Goal: Transaction & Acquisition: Purchase product/service

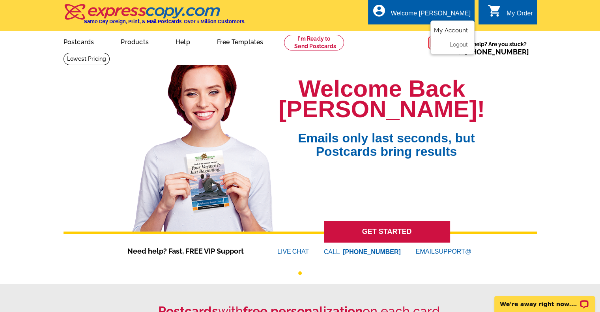
click at [454, 31] on link "My Account" at bounding box center [451, 30] width 34 height 7
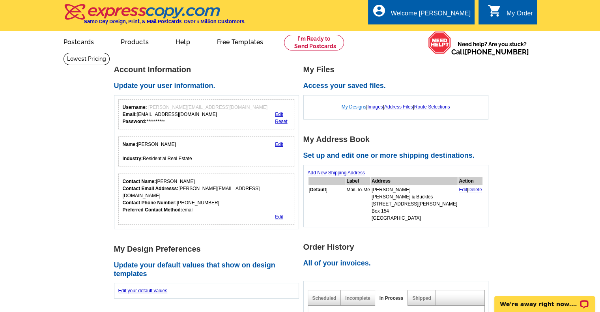
click at [357, 108] on link "My Designs" at bounding box center [354, 107] width 25 height 6
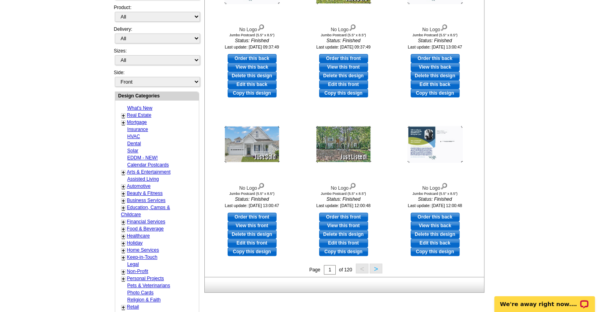
scroll to position [237, 0]
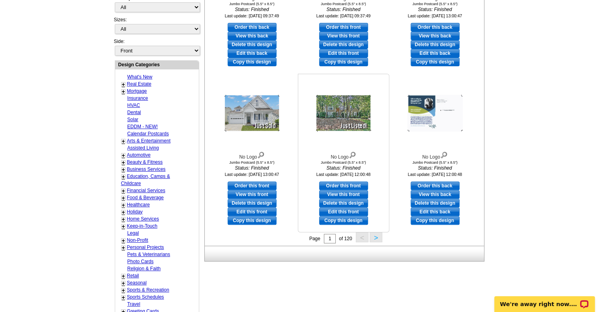
click at [349, 210] on link "Edit this front" at bounding box center [343, 211] width 49 height 9
select select "2"
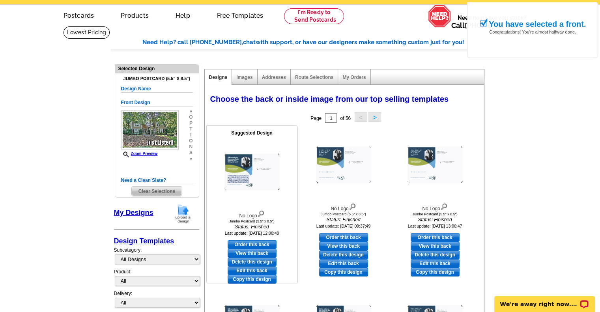
scroll to position [39, 0]
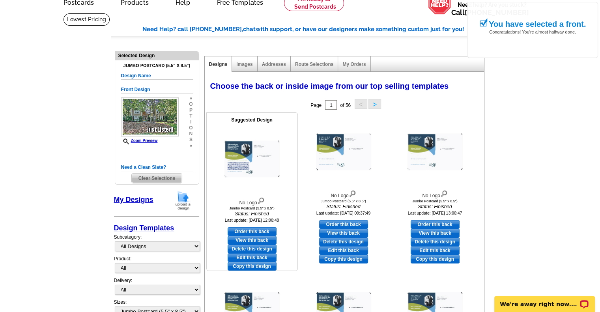
click at [265, 256] on link "Edit this back" at bounding box center [252, 257] width 49 height 9
select select "front"
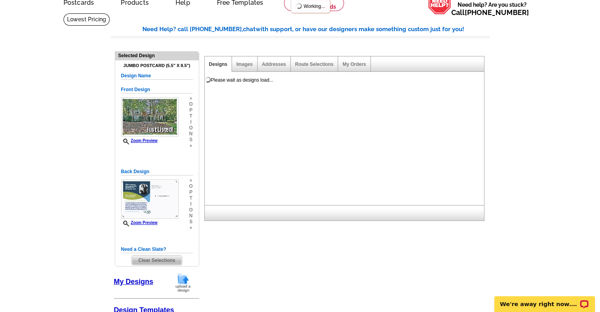
scroll to position [0, 0]
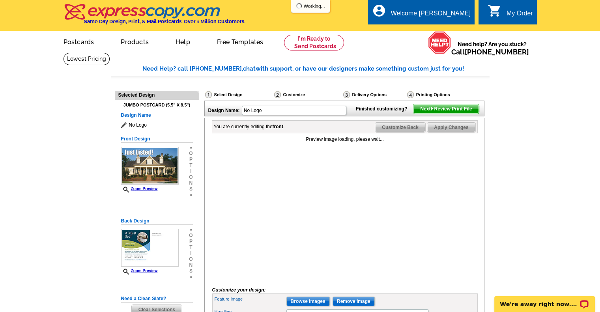
click at [413, 132] on span "Customize Back" at bounding box center [400, 127] width 50 height 9
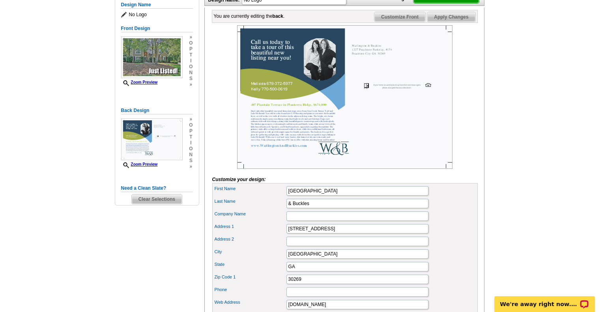
scroll to position [39, 0]
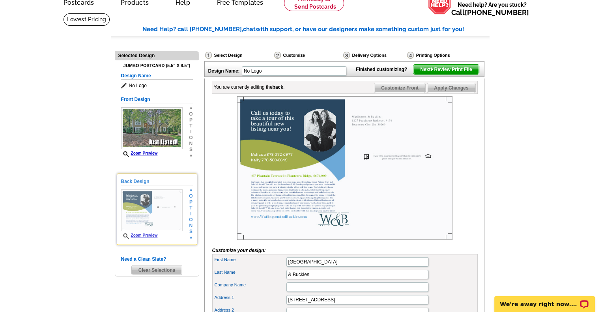
click at [191, 215] on span "i" at bounding box center [191, 214] width 4 height 6
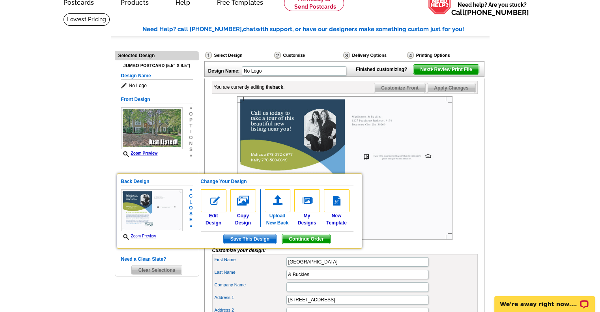
click at [278, 203] on img at bounding box center [278, 200] width 26 height 23
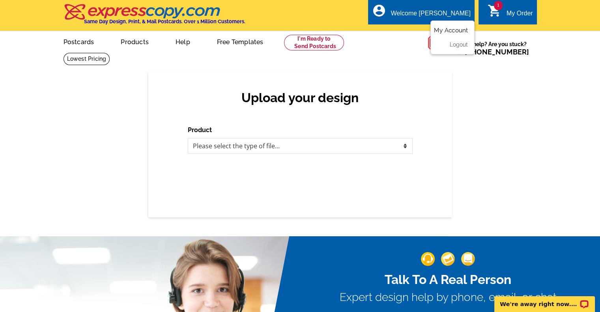
click at [457, 30] on link "My Account" at bounding box center [451, 30] width 34 height 7
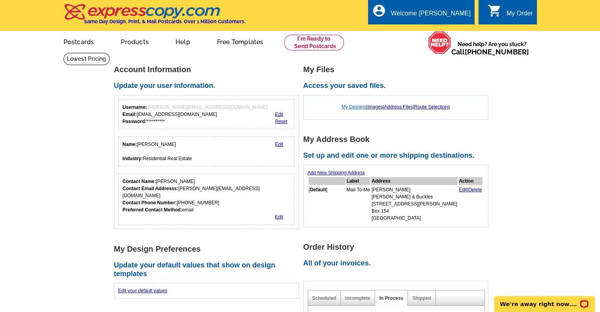
click at [358, 105] on link "My Designs" at bounding box center [354, 107] width 25 height 6
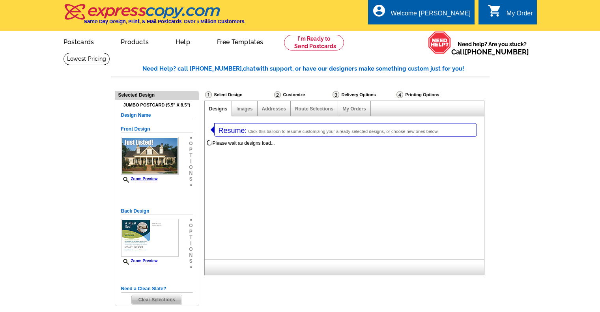
select select "1"
select select "2"
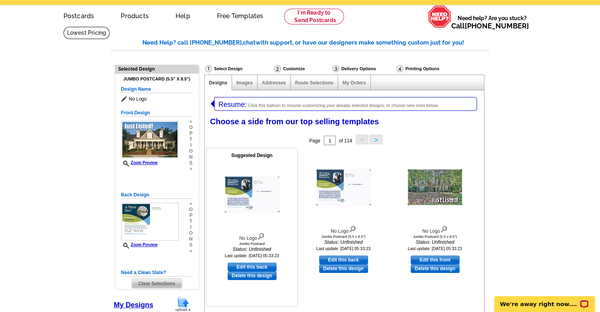
scroll to position [39, 0]
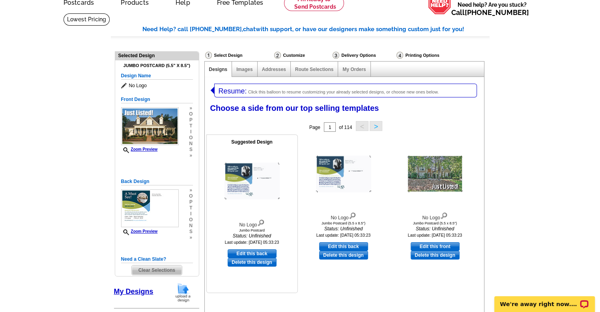
click at [260, 222] on img at bounding box center [260, 222] width 7 height 9
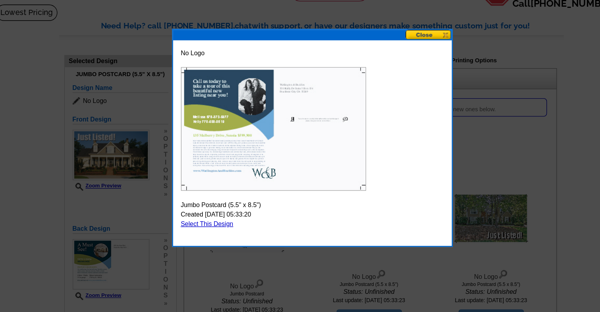
scroll to position [36, 0]
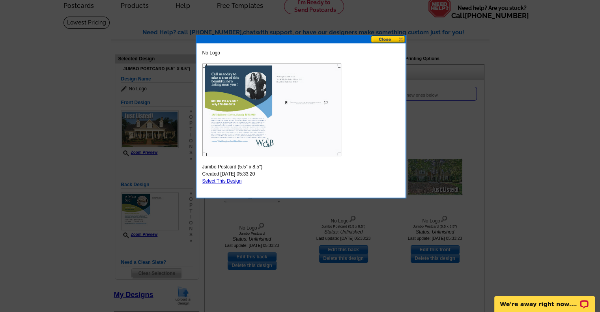
click at [385, 37] on button at bounding box center [388, 38] width 35 height 7
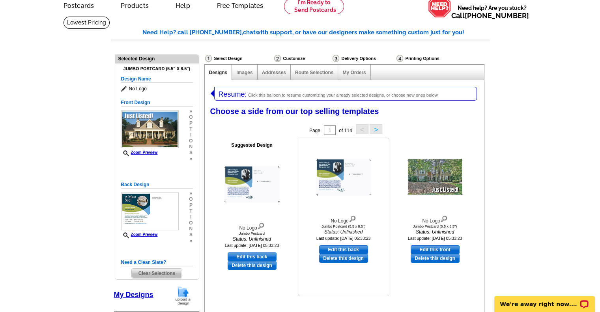
click at [352, 249] on link "Edit this back" at bounding box center [343, 249] width 49 height 9
select select "front"
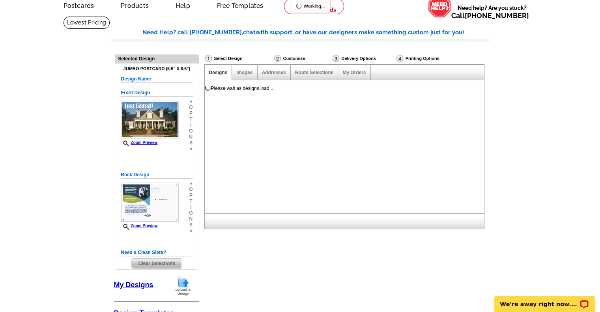
scroll to position [0, 0]
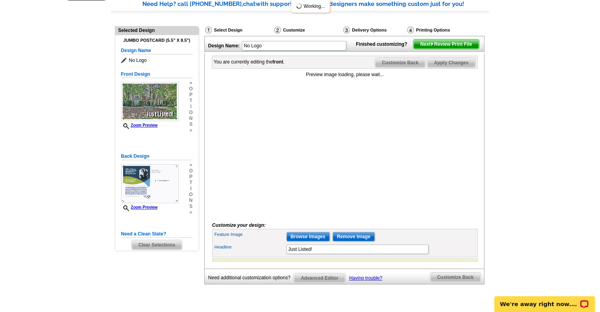
scroll to position [79, 0]
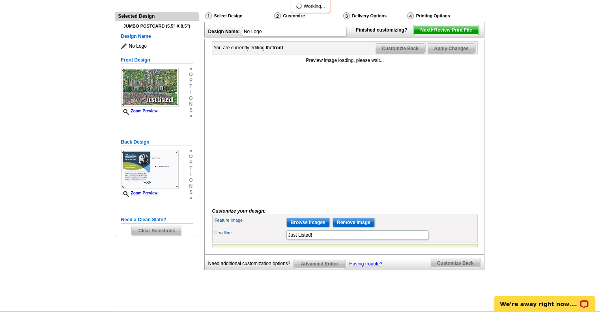
click at [404, 53] on span "Customize Back" at bounding box center [400, 48] width 50 height 9
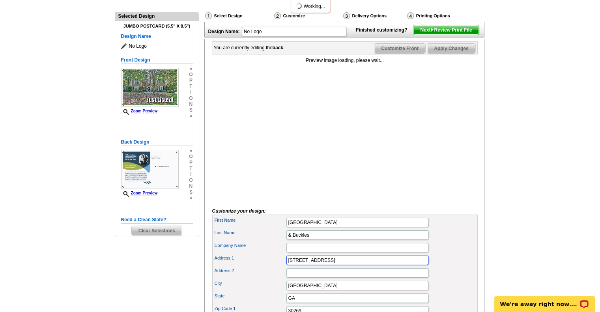
drag, startPoint x: 361, startPoint y: 271, endPoint x: 259, endPoint y: 255, distance: 103.8
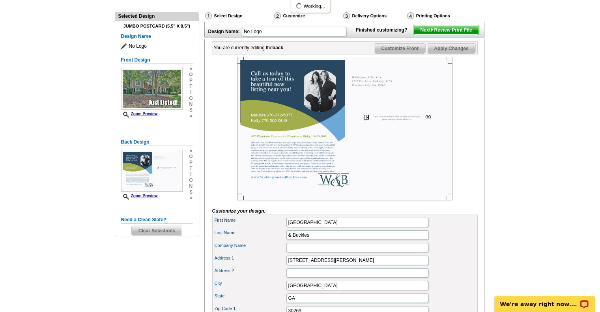
scroll to position [0, 0]
drag, startPoint x: 337, startPoint y: 271, endPoint x: 248, endPoint y: 269, distance: 89.6
click at [248, 267] on div "Address [STREET_ADDRESS][PERSON_NAME]" at bounding box center [345, 260] width 262 height 13
paste input "Suite 3 Box 154"
type input "[STREET_ADDRESS][PERSON_NAME]"
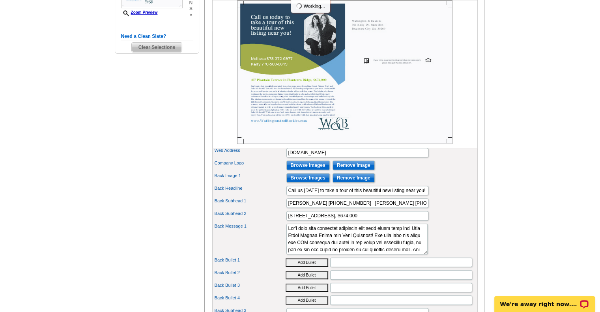
scroll to position [276, 0]
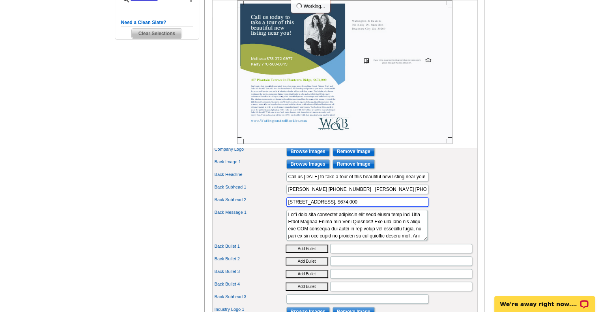
drag, startPoint x: 398, startPoint y: 213, endPoint x: 258, endPoint y: 213, distance: 139.6
click at [258, 208] on div "Back Subhead 2 [STREET_ADDRESS], $674,000" at bounding box center [345, 202] width 262 height 13
click at [257, 213] on div "First Name [PERSON_NAME] Last Name & Buckles Company Name Address 1" at bounding box center [344, 180] width 265 height 327
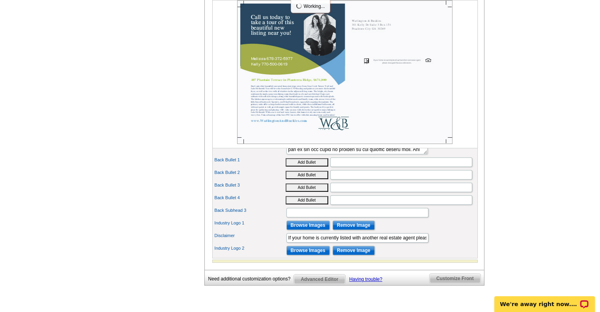
scroll to position [312, 0]
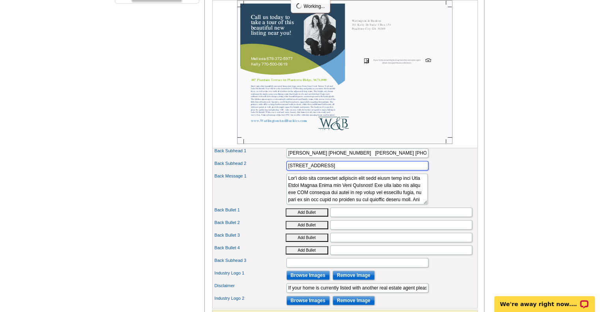
click at [331, 170] on input "135 Mulberry Drive" at bounding box center [357, 165] width 142 height 9
type input "135 Mulberry Drive, Senoia $599,900"
drag, startPoint x: 288, startPoint y: 189, endPoint x: 420, endPoint y: 216, distance: 134.8
click at [420, 216] on div "First Name Watlington Last Name & Buckles Company Name Address 1" at bounding box center [344, 144] width 265 height 327
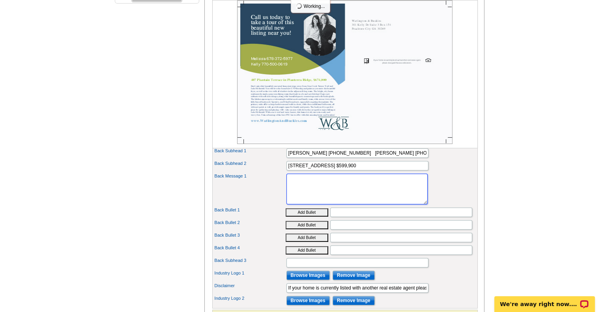
scroll to position [0, 0]
click at [312, 195] on textarea "Back Message 1" at bounding box center [356, 189] width 141 height 31
paste textarea "Welcome to this beautiful, large home offering five (plus) bedrooms and four an…"
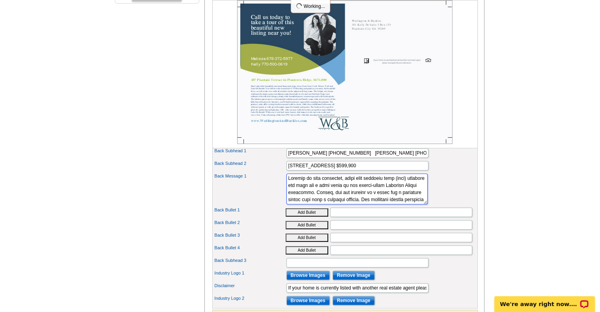
scroll to position [218, 0]
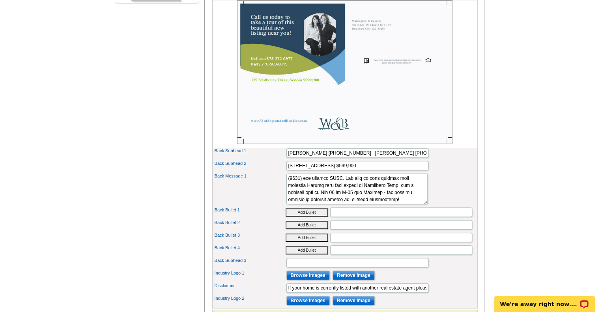
click at [445, 186] on div "Back Message 1" at bounding box center [345, 189] width 262 height 34
click at [441, 217] on input "Back Bullet 1" at bounding box center [401, 211] width 142 height 9
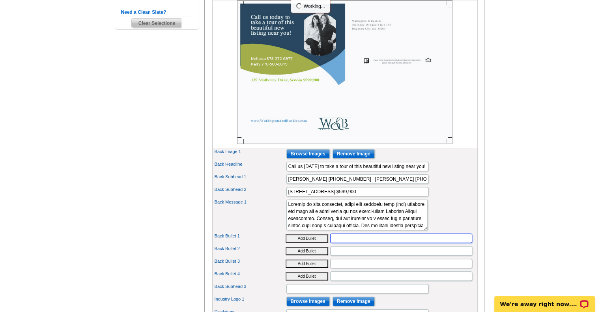
scroll to position [273, 0]
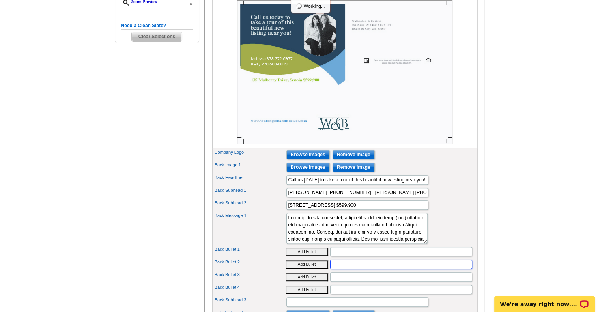
click at [399, 269] on input "Back Bullet 2" at bounding box center [401, 264] width 142 height 9
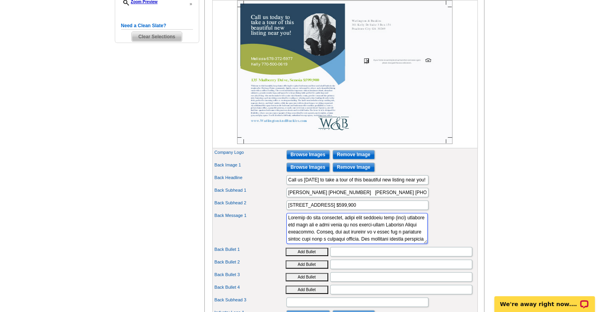
click at [316, 228] on textarea "Back Message 1" at bounding box center [356, 228] width 141 height 31
click at [330, 229] on textarea "Back Message 1" at bounding box center [356, 228] width 141 height 31
click at [348, 228] on textarea "Back Message 1" at bounding box center [356, 228] width 141 height 31
drag, startPoint x: 311, startPoint y: 241, endPoint x: 402, endPoint y: 243, distance: 91.1
click at [402, 243] on textarea "Back Message 1" at bounding box center [356, 228] width 141 height 31
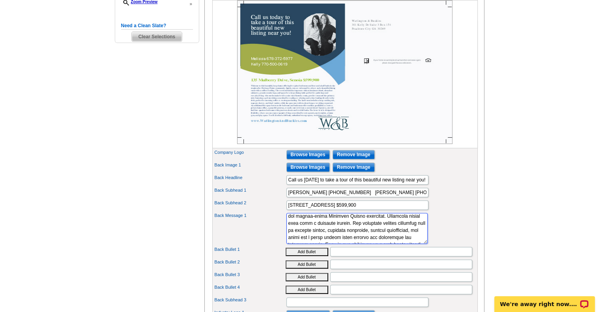
scroll to position [16, 0]
click at [405, 228] on textarea "Back Message 1" at bounding box center [356, 228] width 141 height 31
click at [297, 233] on textarea "Back Message 1" at bounding box center [356, 228] width 141 height 31
click at [348, 235] on textarea "Back Message 1" at bounding box center [356, 228] width 141 height 31
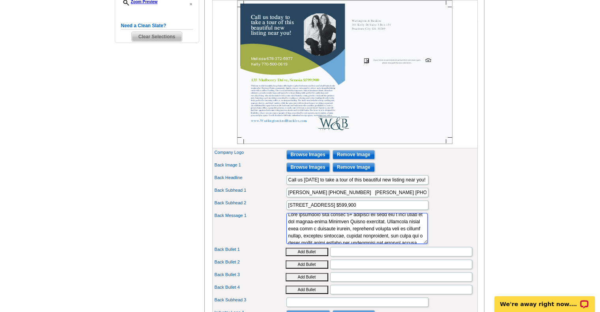
scroll to position [2, 0]
drag, startPoint x: 399, startPoint y: 248, endPoint x: 321, endPoint y: 247, distance: 77.7
click at [321, 244] on textarea "Back Message 1" at bounding box center [356, 228] width 141 height 31
click at [331, 239] on textarea "Back Message 1" at bounding box center [356, 228] width 141 height 31
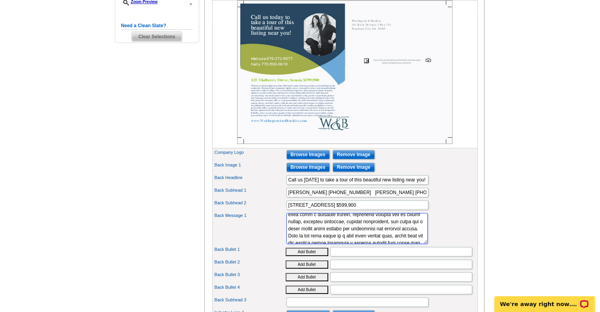
click at [314, 244] on textarea "Back Message 1" at bounding box center [356, 228] width 141 height 31
click at [400, 243] on textarea "Back Message 1" at bounding box center [356, 228] width 141 height 31
click at [443, 227] on div "Back Message 1" at bounding box center [345, 228] width 262 height 34
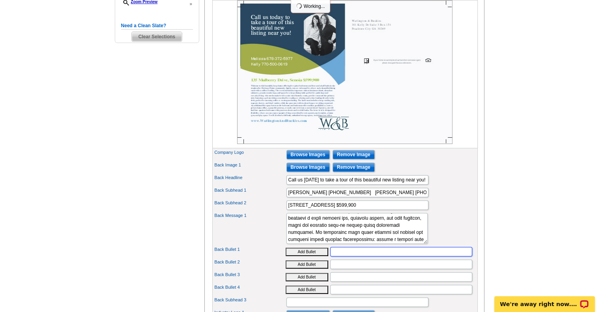
click at [420, 256] on input "Back Bullet 1" at bounding box center [401, 251] width 142 height 9
click at [314, 243] on textarea "Back Message 1" at bounding box center [356, 228] width 141 height 31
click at [335, 243] on textarea "Back Message 1" at bounding box center [356, 228] width 141 height 31
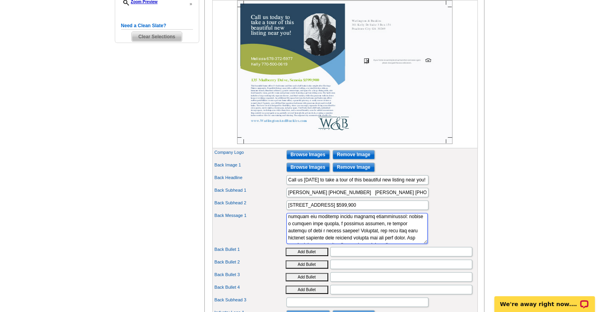
scroll to position [74, 0]
drag, startPoint x: 347, startPoint y: 240, endPoint x: 320, endPoint y: 242, distance: 26.9
click at [320, 242] on textarea "Back Message 1" at bounding box center [356, 228] width 141 height 31
drag, startPoint x: 379, startPoint y: 238, endPoint x: 398, endPoint y: 233, distance: 18.8
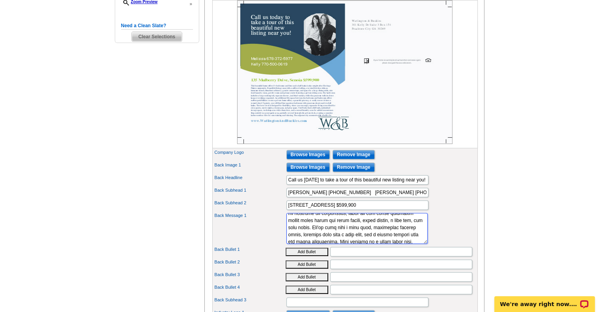
click at [398, 233] on textarea "Back Message 1" at bounding box center [356, 228] width 141 height 31
click at [312, 235] on textarea "Back Message 1" at bounding box center [356, 228] width 141 height 31
drag, startPoint x: 323, startPoint y: 242, endPoint x: 353, endPoint y: 247, distance: 30.0
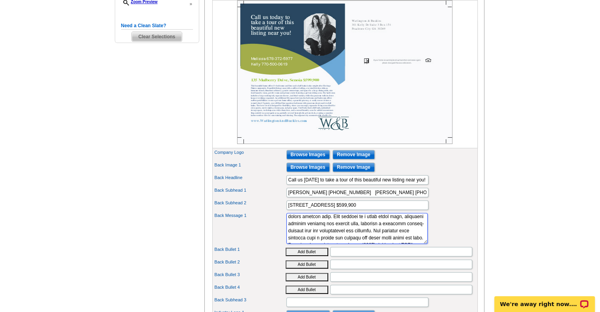
click at [353, 244] on textarea "Back Message 1" at bounding box center [356, 228] width 141 height 31
click at [345, 231] on textarea "Back Message 1" at bounding box center [356, 228] width 141 height 31
click at [358, 256] on input "Back Bullet 1" at bounding box center [401, 251] width 142 height 9
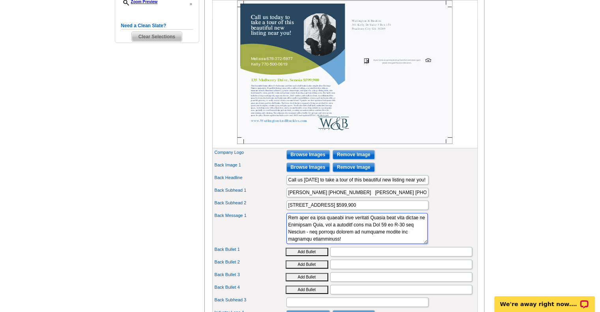
click at [358, 227] on textarea "Back Message 1" at bounding box center [356, 228] width 141 height 31
click at [362, 244] on textarea "Back Message 1" at bounding box center [356, 228] width 141 height 31
click at [356, 256] on input "Back Bullet 1" at bounding box center [401, 251] width 142 height 9
click at [345, 244] on textarea "Back Message 1" at bounding box center [356, 228] width 141 height 31
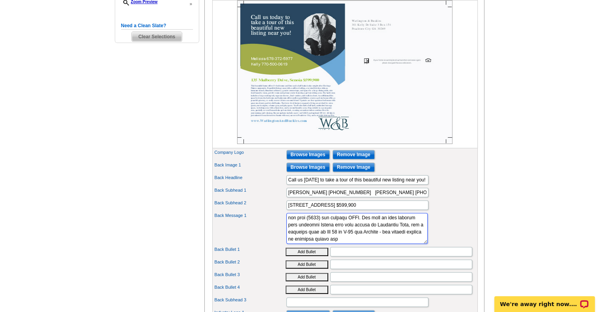
scroll to position [149, 0]
type textarea "This beautiful home offers 5+ bedrooms and four and a half baths in the sought-…"
click at [348, 256] on input "Back Bullet 1" at bounding box center [401, 251] width 142 height 9
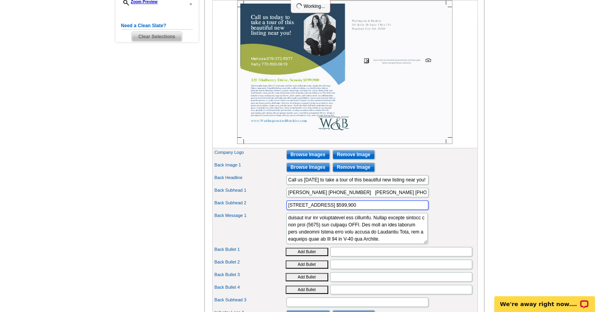
click at [344, 210] on input "135 Mulberry Drive, Senoia $599,900" at bounding box center [357, 204] width 142 height 9
type input "135 Mulberry Drive, Senoia $599,900"
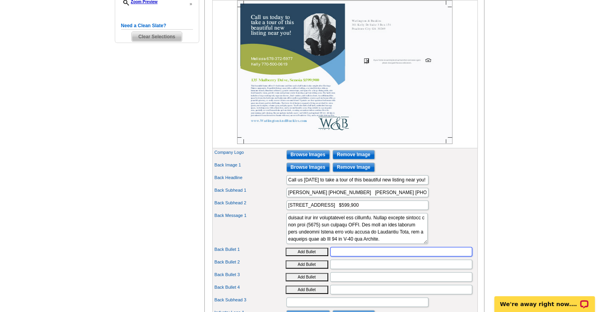
click at [369, 256] on input "Back Bullet 1" at bounding box center [401, 251] width 142 height 9
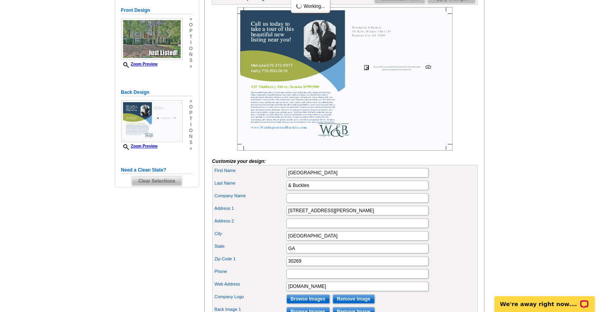
scroll to position [115, 0]
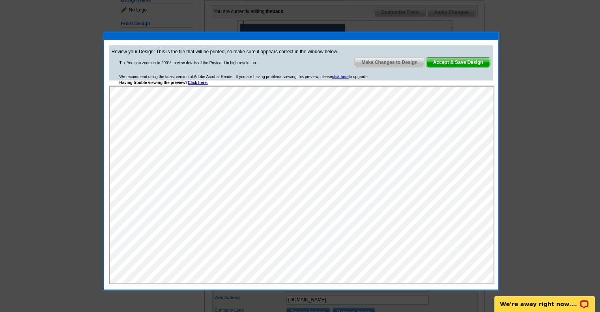
scroll to position [0, 0]
click at [395, 60] on span "Make Changes to Design" at bounding box center [389, 62] width 69 height 9
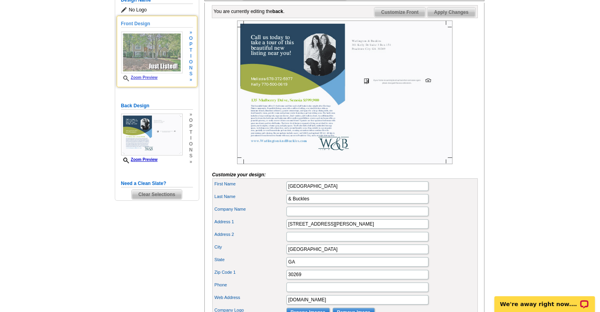
click at [158, 57] on img at bounding box center [152, 53] width 62 height 42
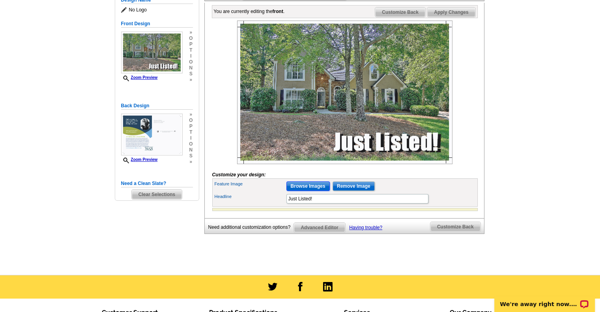
click at [308, 191] on input "Browse Images" at bounding box center [307, 185] width 43 height 9
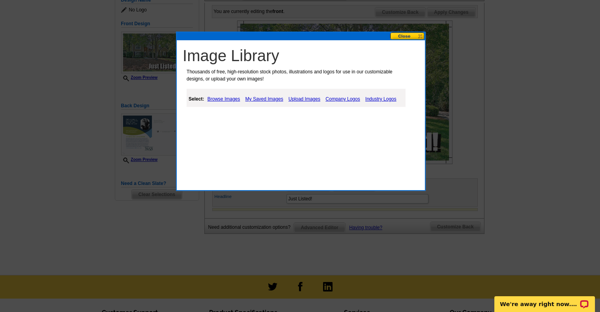
click at [304, 100] on link "Upload Images" at bounding box center [304, 98] width 36 height 9
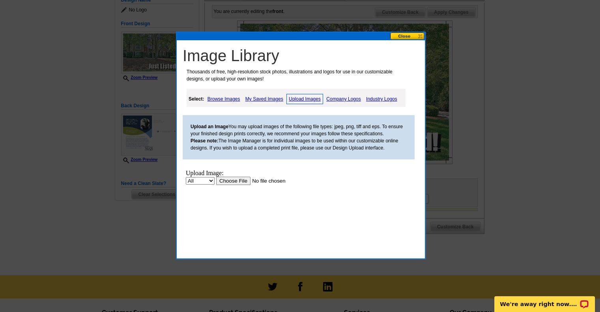
click at [232, 184] on input "file" at bounding box center [266, 181] width 100 height 8
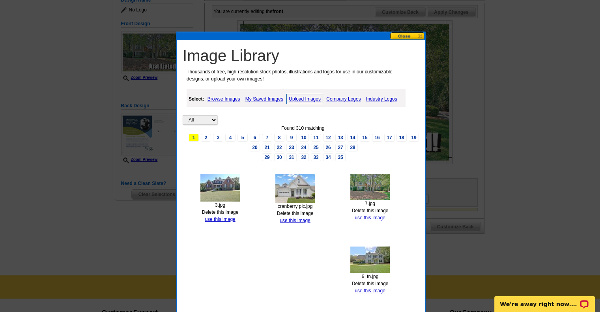
click at [225, 218] on link "use this image" at bounding box center [220, 220] width 30 height 6
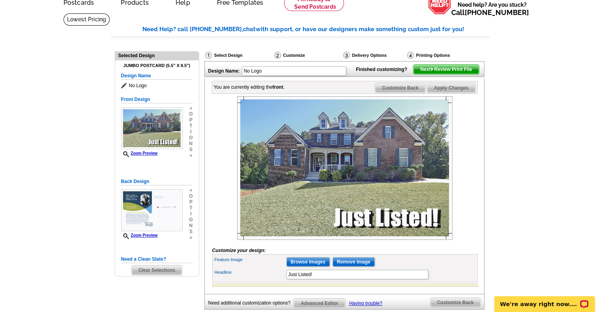
scroll to position [79, 0]
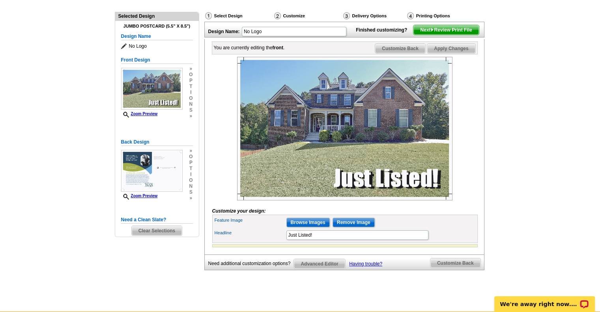
click at [454, 35] on span "Next Review Print File" at bounding box center [445, 29] width 65 height 9
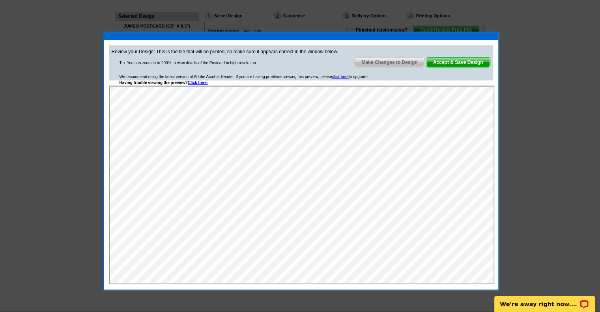
scroll to position [0, 0]
click at [396, 61] on span "Make Changes to Design" at bounding box center [389, 62] width 69 height 9
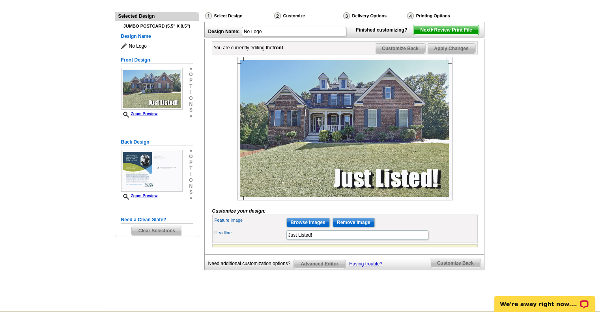
click at [394, 53] on span "Customize Back" at bounding box center [400, 48] width 50 height 9
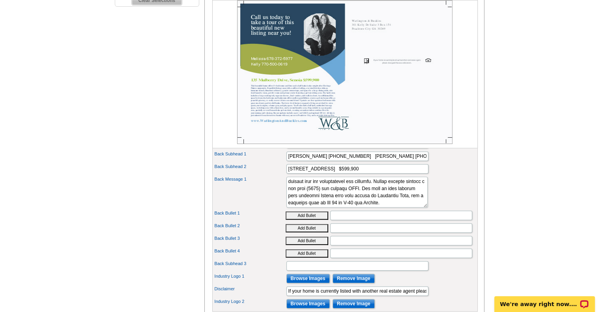
scroll to position [316, 0]
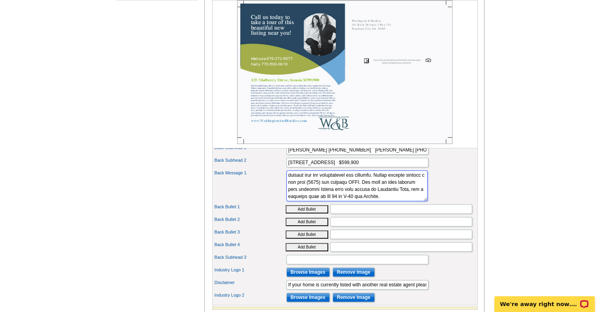
click at [385, 185] on textarea "Back Message 1" at bounding box center [356, 185] width 141 height 31
click at [357, 191] on textarea "Back Message 1" at bounding box center [356, 185] width 141 height 31
click at [400, 200] on textarea "Back Message 1" at bounding box center [356, 185] width 141 height 31
click at [389, 199] on textarea "Back Message 1" at bounding box center [356, 185] width 141 height 31
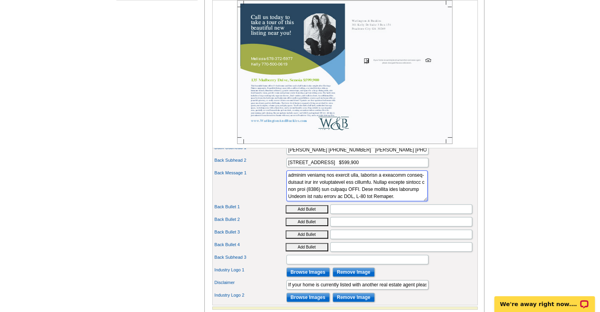
click at [308, 201] on textarea "Back Message 1" at bounding box center [356, 185] width 141 height 31
type textarea "This beautiful home offers 5+ bedrooms and four and a half baths in the sought-…"
click at [362, 214] on input "Back Bullet 1" at bounding box center [401, 208] width 142 height 9
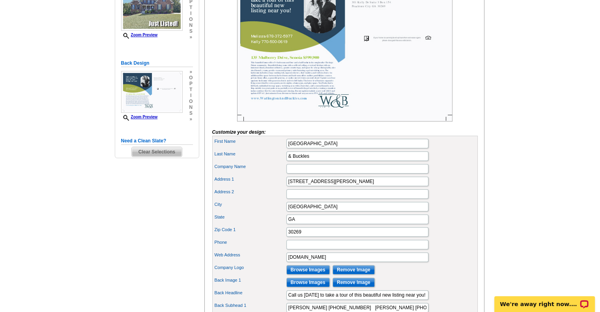
scroll to position [79, 0]
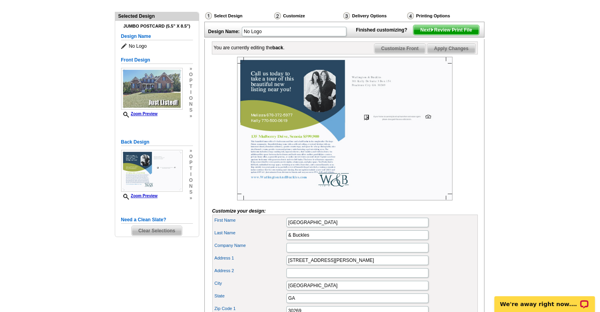
click at [440, 35] on span "Next Review Print File" at bounding box center [445, 29] width 65 height 9
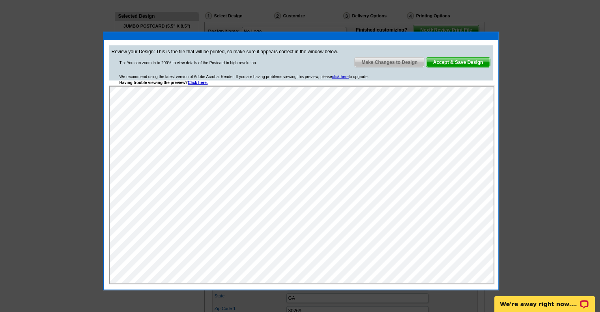
scroll to position [0, 0]
click at [473, 63] on span "Accept & Save Design" at bounding box center [458, 62] width 64 height 9
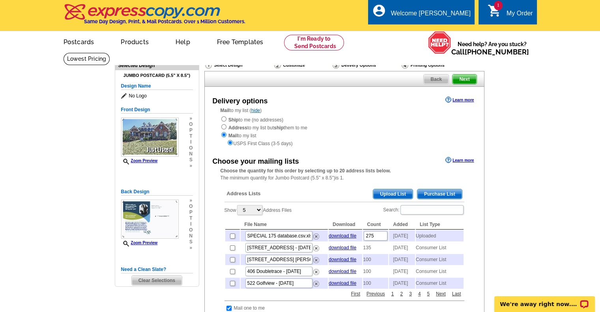
click at [439, 194] on span "Purchase List" at bounding box center [439, 193] width 45 height 9
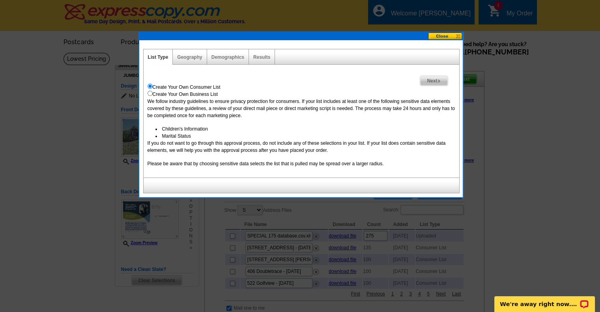
click at [437, 78] on span "Next" at bounding box center [433, 80] width 27 height 9
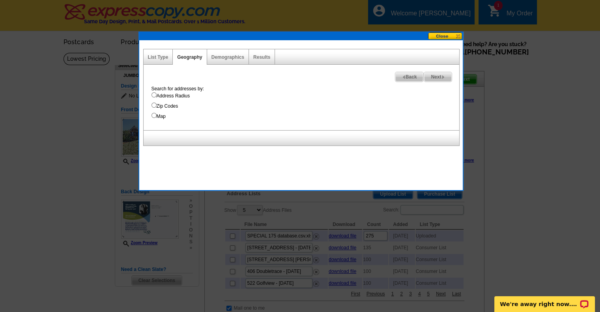
click at [152, 94] on input "Address Radius" at bounding box center [153, 94] width 5 height 5
radio input "true"
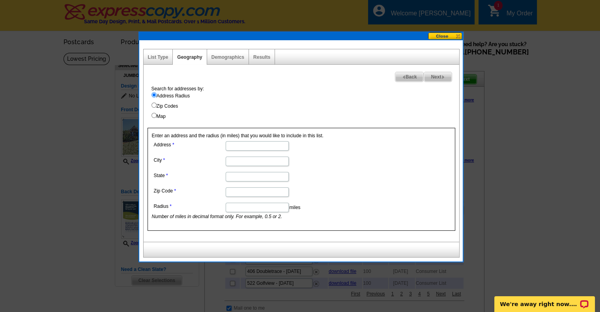
click at [261, 144] on input "Address" at bounding box center [257, 145] width 63 height 9
type input "135 Mulberry"
type input "Senoia"
type input "GA"
type input "30263"
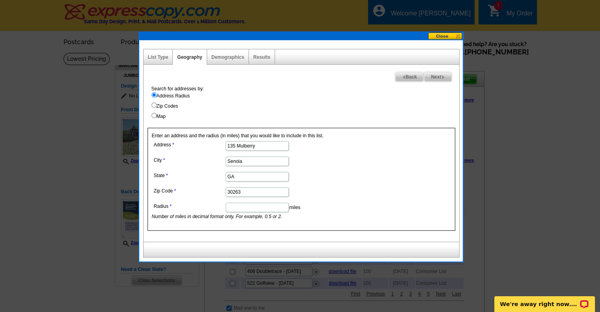
click at [257, 209] on input "Radius" at bounding box center [257, 207] width 63 height 9
type input "1"
click at [439, 75] on span "Next" at bounding box center [437, 76] width 27 height 9
select select
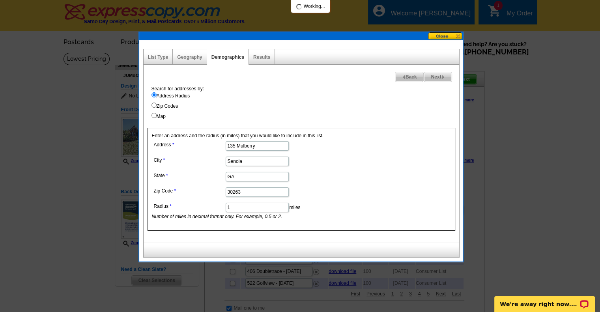
select select
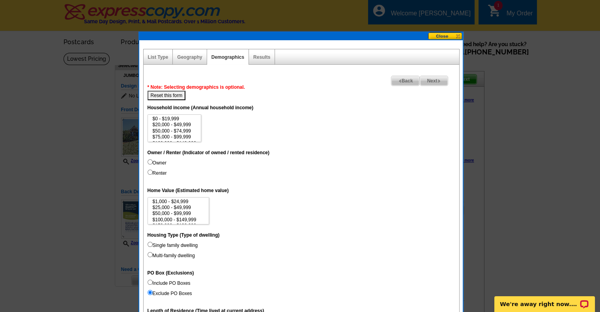
click at [430, 80] on span "Next" at bounding box center [433, 80] width 27 height 9
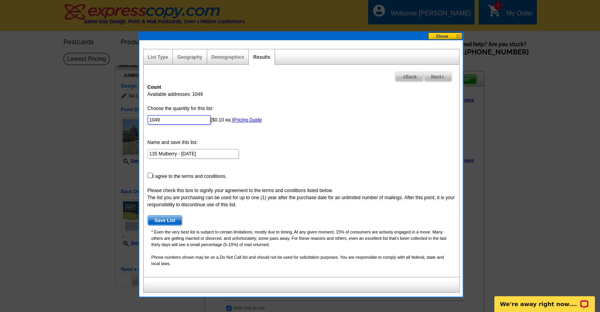
drag, startPoint x: 174, startPoint y: 120, endPoint x: 91, endPoint y: 123, distance: 82.5
type input "100"
click at [385, 122] on form "Choose the quantity for this list: 100 ($0.10 ea.) Pricing Guide Name and save …" at bounding box center [302, 165] width 308 height 121
click at [437, 75] on span "Next" at bounding box center [437, 76] width 27 height 9
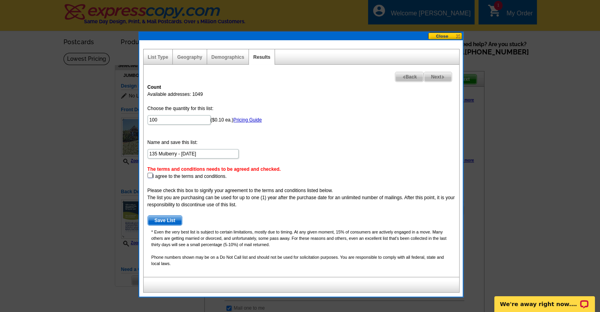
click at [148, 175] on input "checkbox" at bounding box center [150, 175] width 5 height 5
checkbox input "true"
click at [435, 77] on span "Next" at bounding box center [437, 76] width 27 height 9
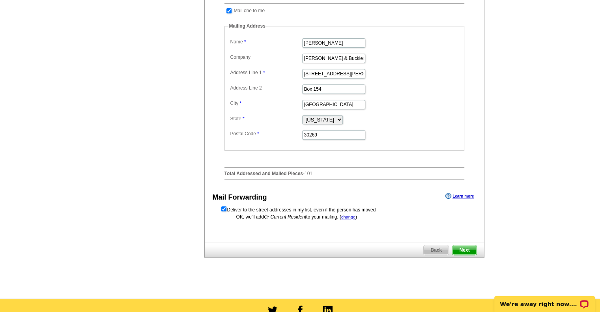
scroll to position [316, 0]
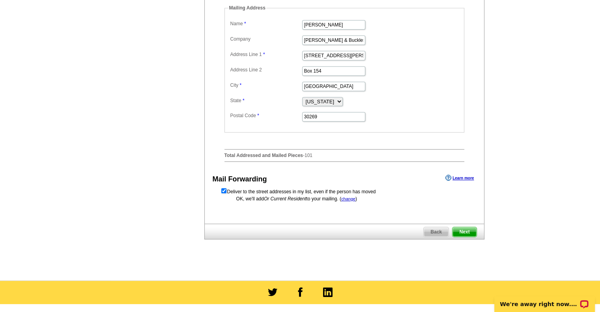
click at [461, 237] on span "Next" at bounding box center [464, 231] width 24 height 9
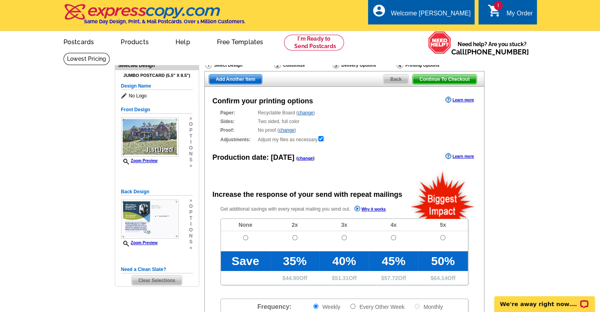
radio input "false"
click at [245, 238] on input "radio" at bounding box center [245, 237] width 5 height 5
radio input "true"
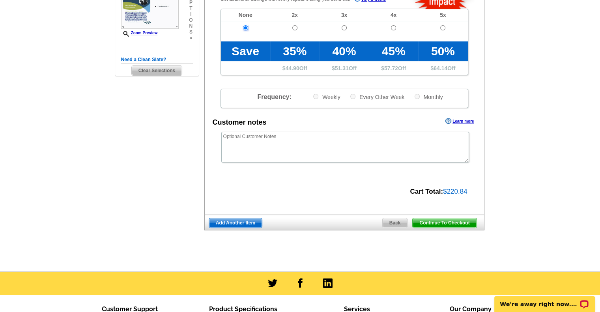
scroll to position [237, 0]
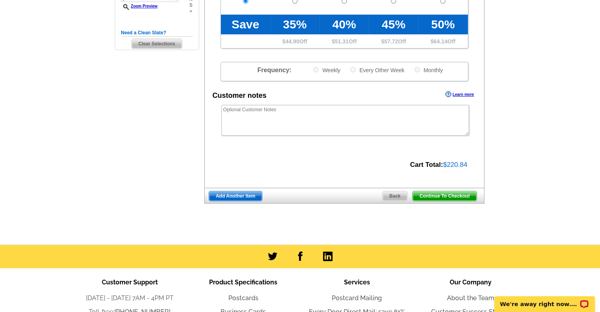
click at [443, 197] on span "Continue To Checkout" at bounding box center [445, 195] width 64 height 9
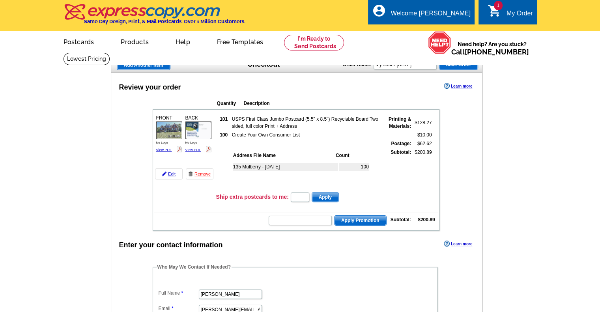
click at [298, 217] on input "text" at bounding box center [300, 220] width 63 height 9
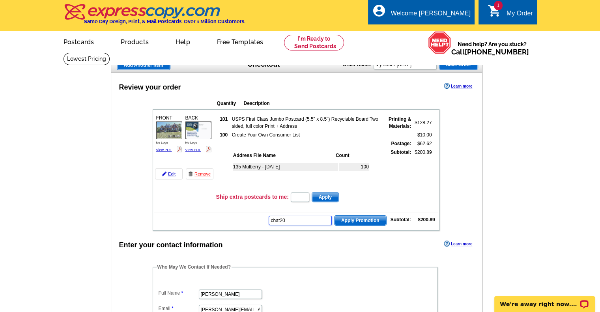
type input "chat20"
click at [367, 219] on span "Apply Promotion" at bounding box center [360, 220] width 52 height 9
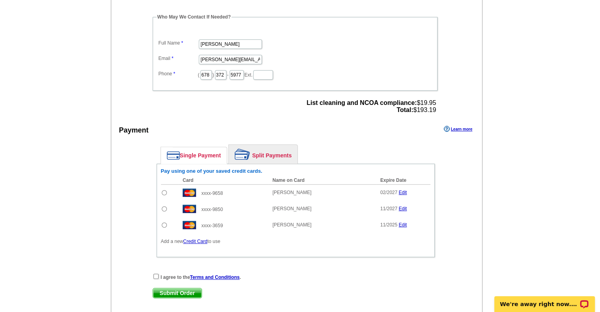
scroll to position [276, 0]
click at [163, 205] on input "radio" at bounding box center [164, 207] width 5 height 5
radio input "true"
click at [155, 273] on input "checkbox" at bounding box center [155, 275] width 5 height 5
checkbox input "true"
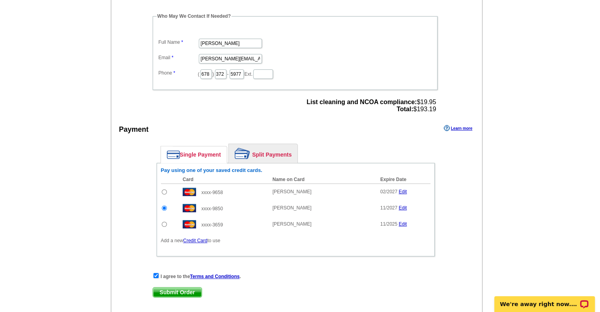
click at [403, 221] on link "Edit" at bounding box center [403, 224] width 8 height 6
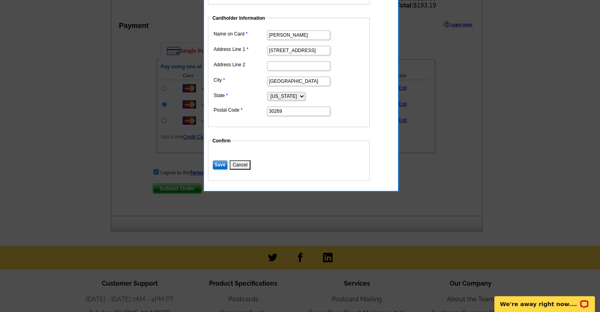
scroll to position [394, 0]
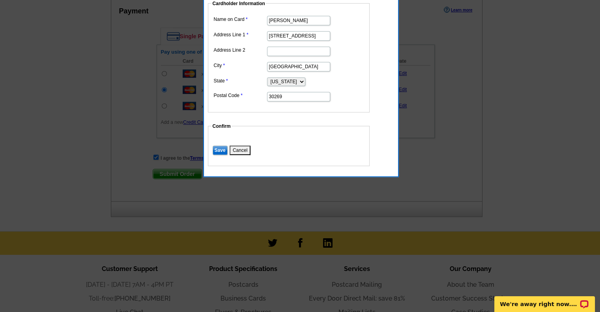
drag, startPoint x: 241, startPoint y: 148, endPoint x: 247, endPoint y: 147, distance: 6.4
click at [241, 148] on button "Cancel" at bounding box center [240, 150] width 21 height 9
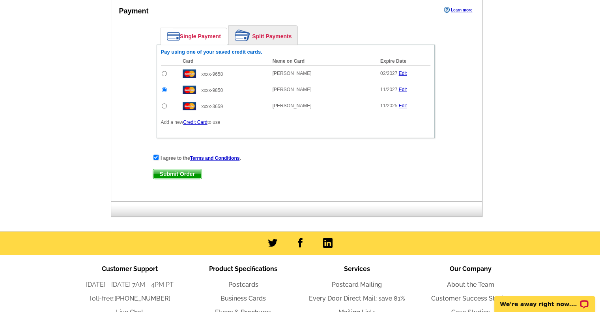
click at [177, 170] on span "Submit Order" at bounding box center [177, 173] width 49 height 9
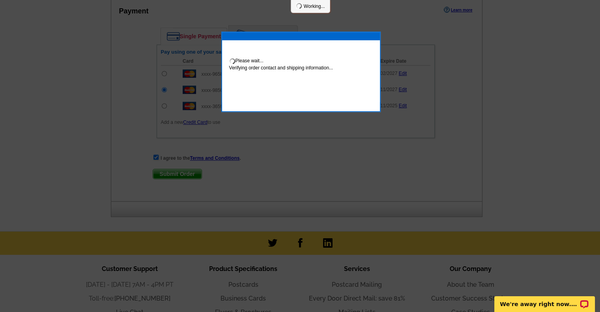
scroll to position [434, 0]
